Goal: Check status

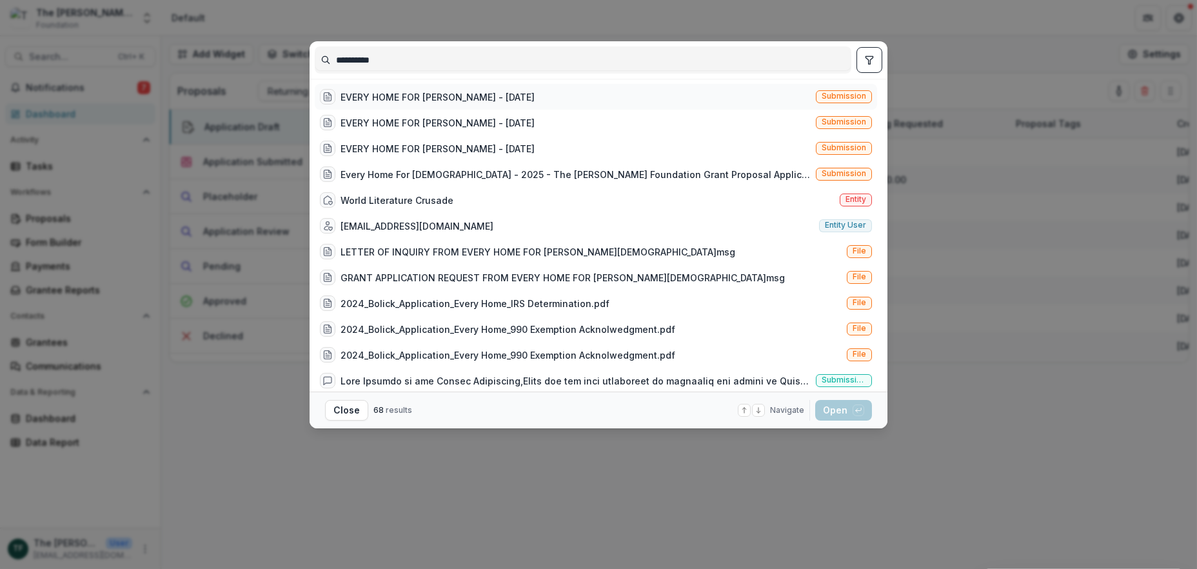
type input "**********"
click at [435, 93] on div "EVERY HOME FOR [PERSON_NAME] - [DATE]" at bounding box center [437, 97] width 194 height 14
click at [435, 92] on div "EVERY HOME FOR [PERSON_NAME] - [DATE]" at bounding box center [437, 97] width 194 height 14
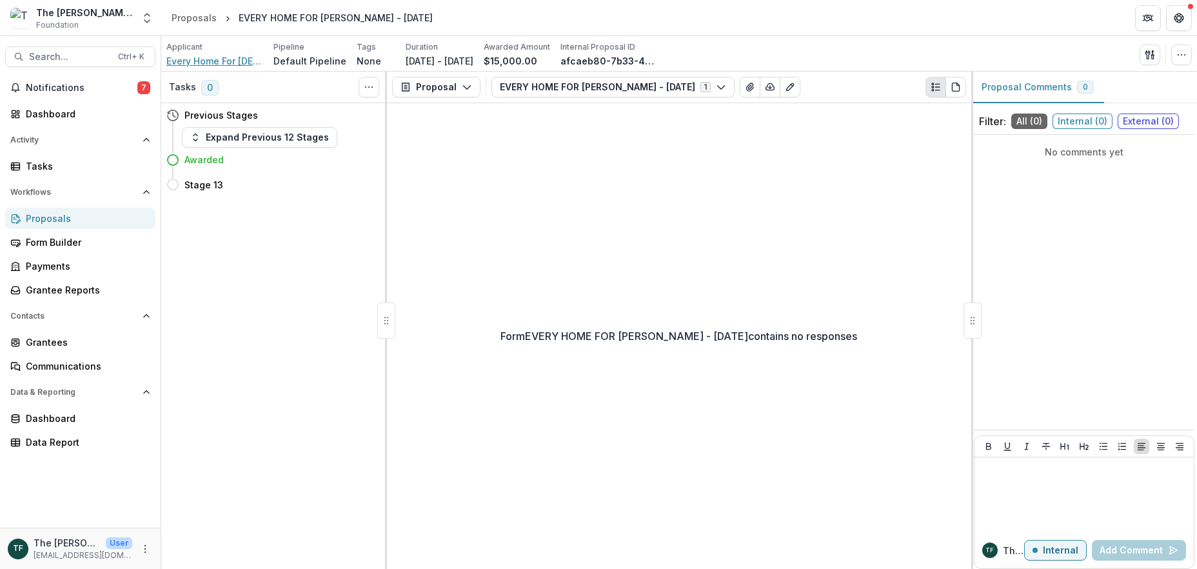
drag, startPoint x: 208, startPoint y: 55, endPoint x: 293, endPoint y: 73, distance: 86.2
click at [208, 56] on span "Every Home For [DEMOGRAPHIC_DATA]" at bounding box center [214, 61] width 97 height 14
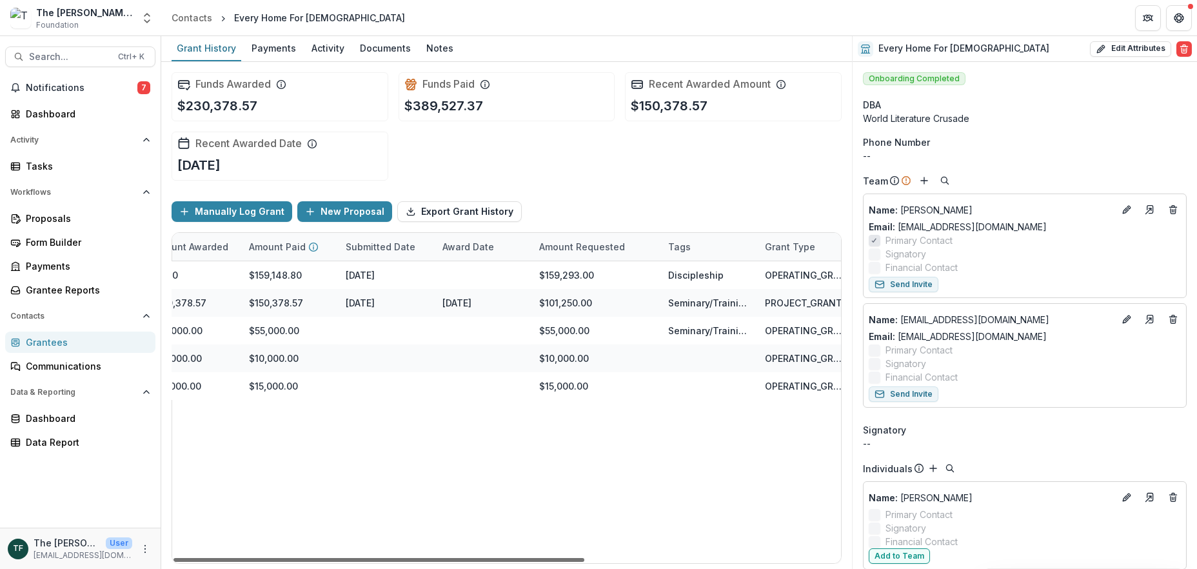
scroll to position [0, 415]
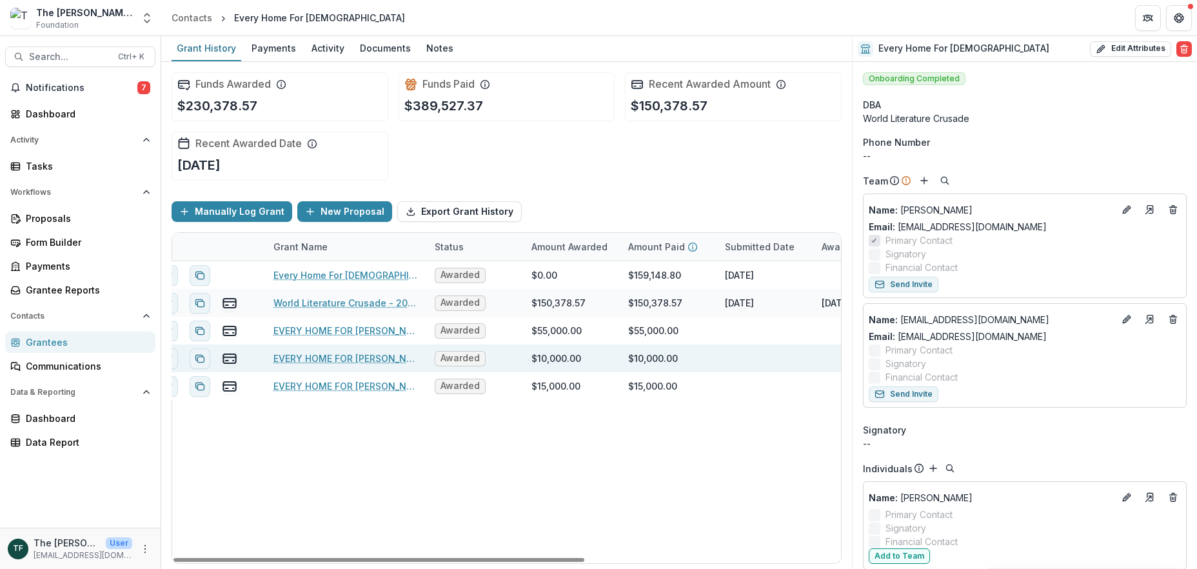
drag, startPoint x: 488, startPoint y: 558, endPoint x: 449, endPoint y: 344, distance: 218.3
click at [502, 558] on div at bounding box center [378, 560] width 411 height 4
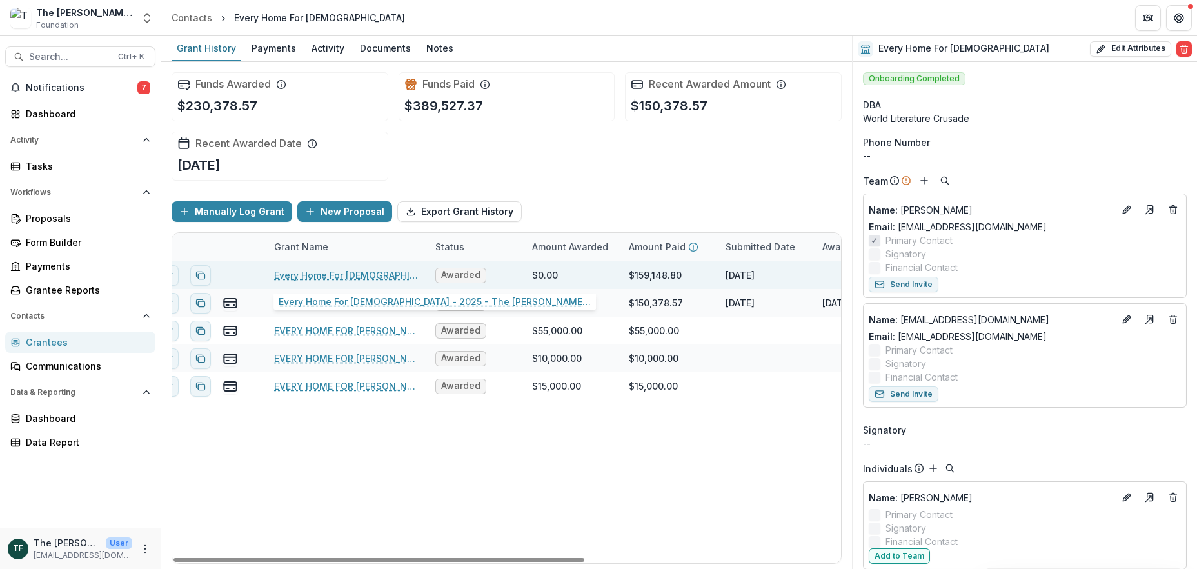
click at [384, 275] on link "Every Home For [DEMOGRAPHIC_DATA] - 2025 - The [PERSON_NAME] Foundation Grant P…" at bounding box center [347, 275] width 146 height 14
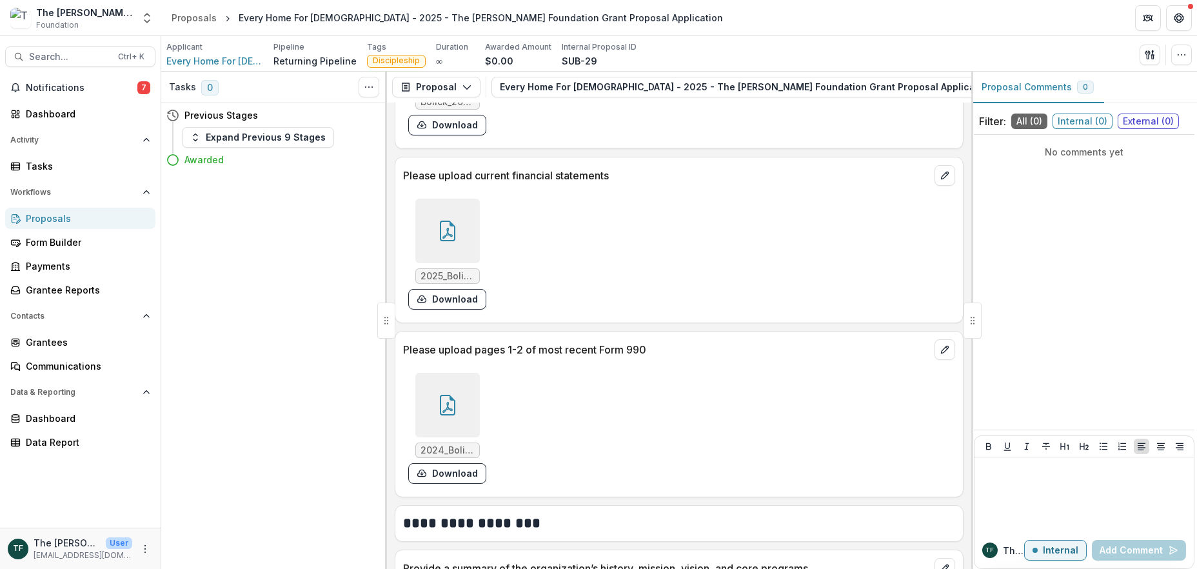
scroll to position [1838, 0]
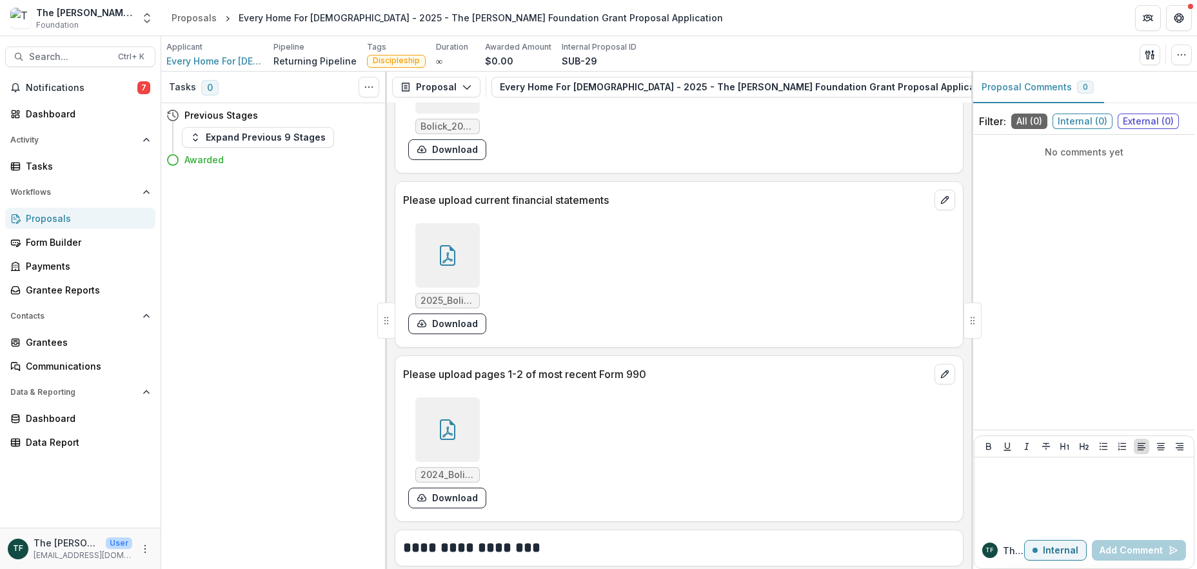
click at [449, 429] on icon at bounding box center [447, 429] width 21 height 21
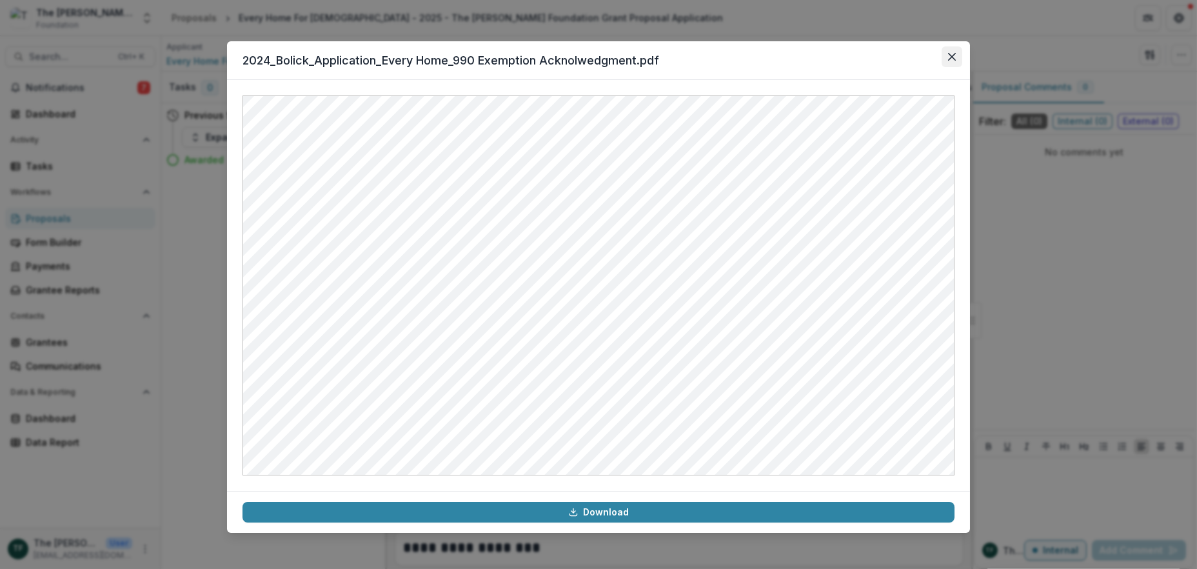
click at [949, 53] on icon "Close" at bounding box center [952, 57] width 8 height 8
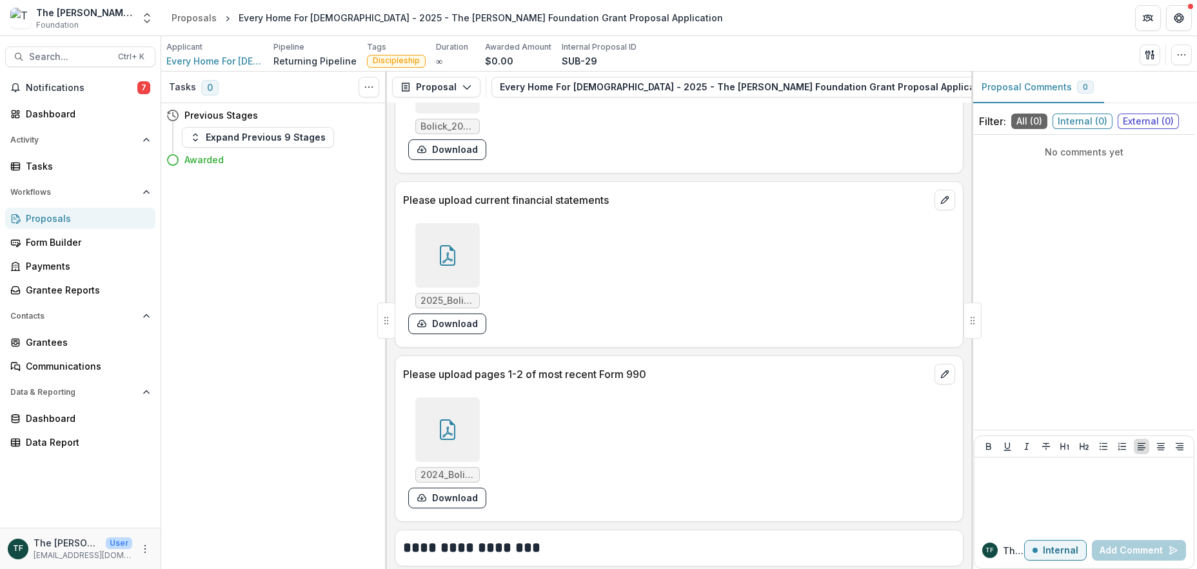
click at [438, 245] on icon at bounding box center [447, 255] width 21 height 21
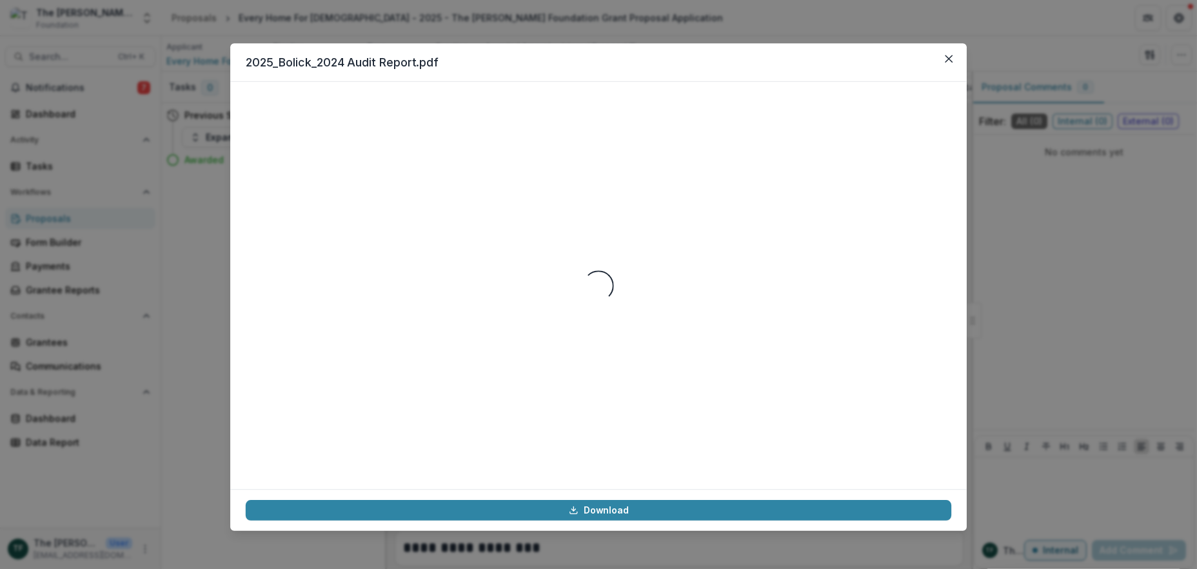
click at [438, 244] on div "Loading..." at bounding box center [598, 285] width 705 height 377
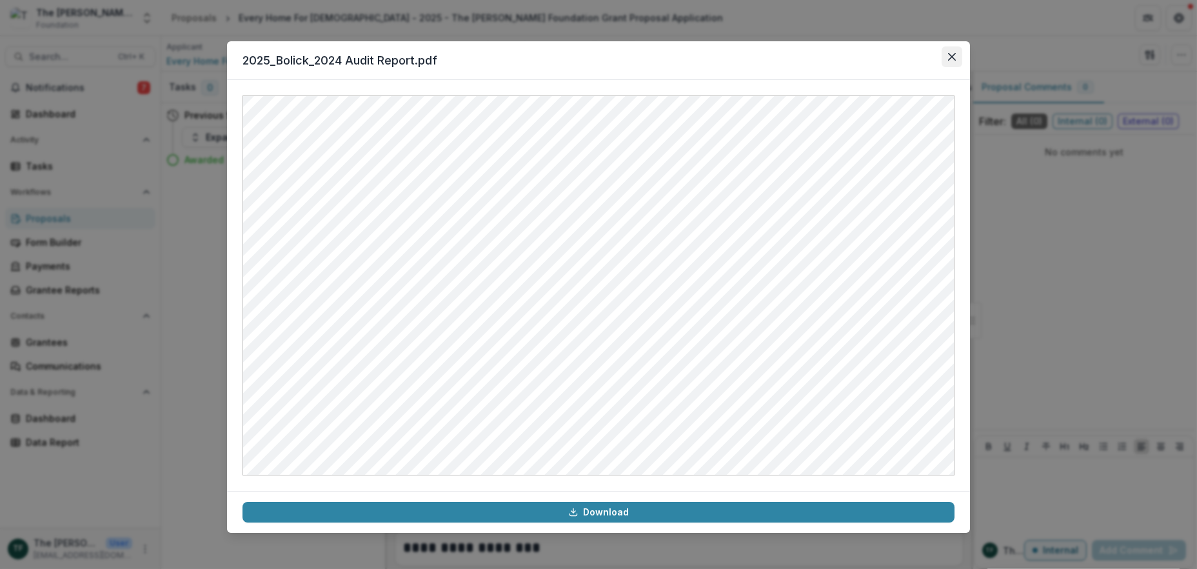
click at [942, 48] on button "Close" at bounding box center [951, 56] width 21 height 21
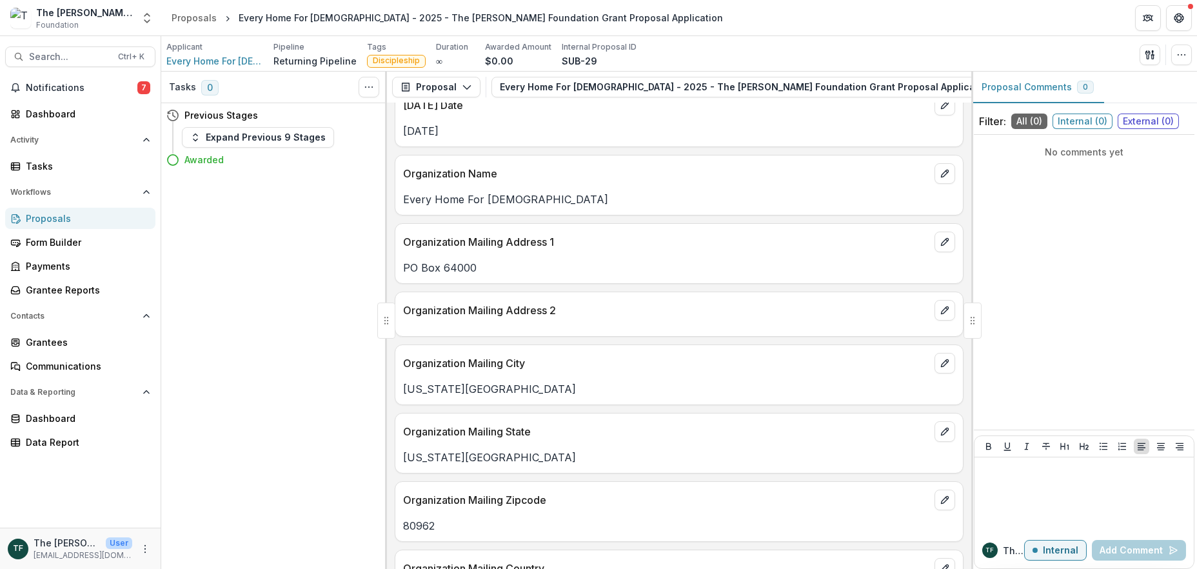
scroll to position [0, 0]
